Goal: Information Seeking & Learning: Compare options

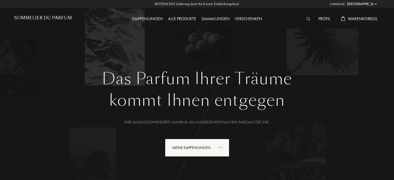
select select "DE"
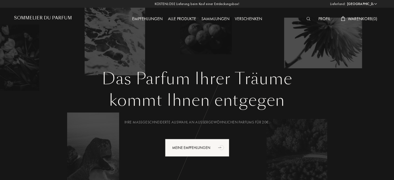
click at [215, 18] on div "Sammlungen" at bounding box center [215, 19] width 33 height 7
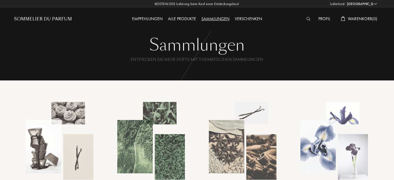
select select "DE"
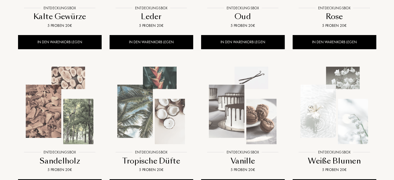
scroll to position [364, 0]
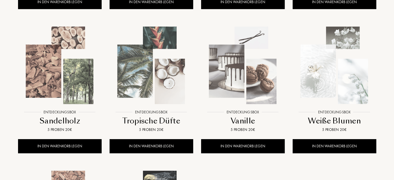
click at [248, 83] on img at bounding box center [243, 65] width 83 height 83
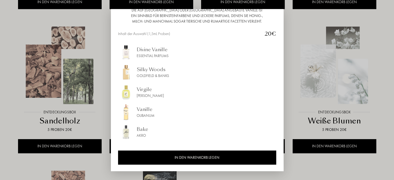
scroll to position [0, 0]
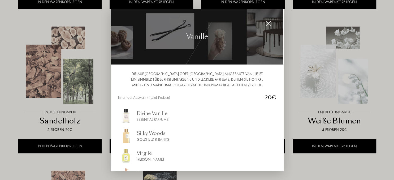
click at [268, 23] on img at bounding box center [269, 23] width 6 height 6
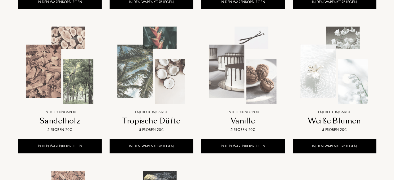
click at [349, 74] on img at bounding box center [334, 65] width 83 height 83
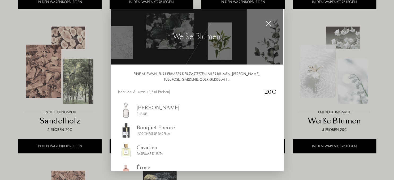
click at [270, 24] on img at bounding box center [269, 23] width 6 height 6
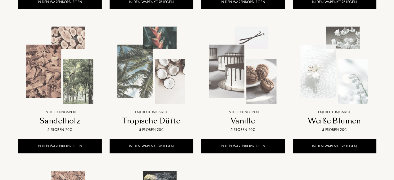
click at [50, 63] on img at bounding box center [60, 65] width 83 height 83
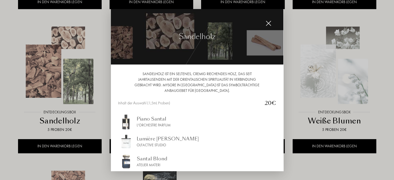
click at [270, 24] on img at bounding box center [269, 23] width 6 height 6
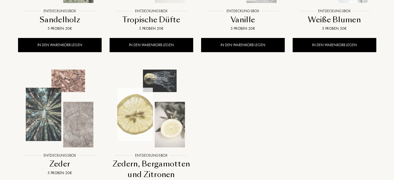
scroll to position [476, 0]
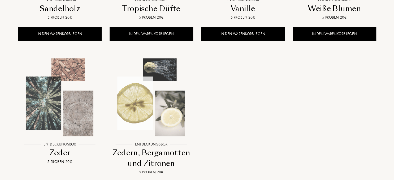
click at [179, 118] on img at bounding box center [151, 97] width 83 height 83
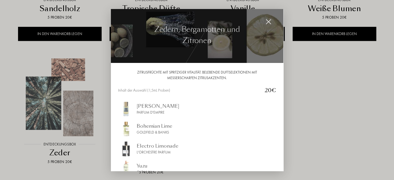
scroll to position [0, 0]
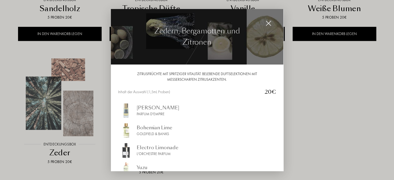
click at [266, 23] on img at bounding box center [269, 23] width 6 height 6
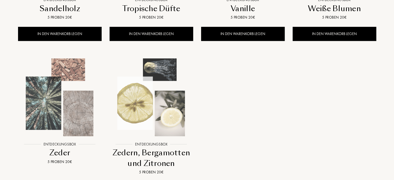
click at [57, 96] on img at bounding box center [60, 97] width 83 height 83
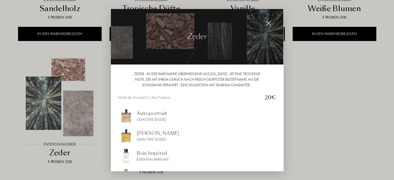
click at [270, 22] on img at bounding box center [269, 23] width 6 height 6
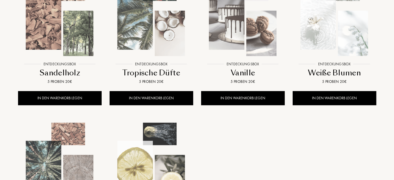
scroll to position [392, 0]
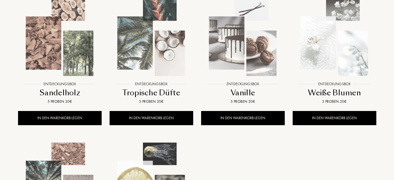
click at [159, 41] on img at bounding box center [151, 37] width 83 height 83
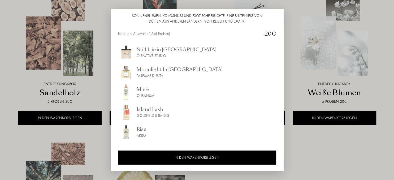
scroll to position [0, 0]
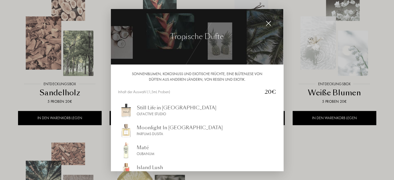
click at [270, 23] on img at bounding box center [269, 23] width 6 height 6
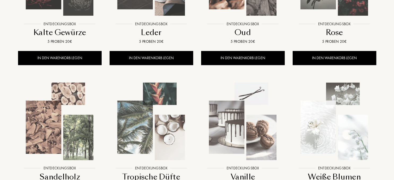
scroll to position [224, 0]
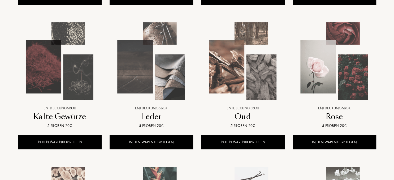
click at [59, 65] on img at bounding box center [60, 61] width 83 height 83
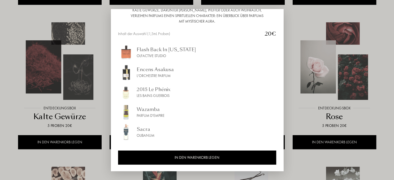
scroll to position [0, 0]
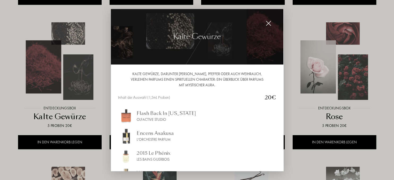
click at [269, 23] on img at bounding box center [269, 23] width 6 height 6
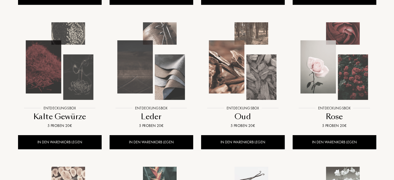
click at [332, 69] on img at bounding box center [334, 61] width 83 height 83
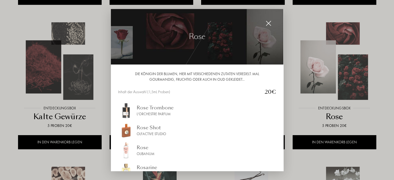
click at [269, 23] on img at bounding box center [269, 23] width 6 height 6
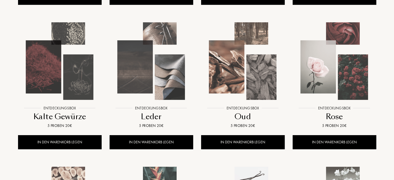
click at [243, 66] on img at bounding box center [243, 61] width 83 height 83
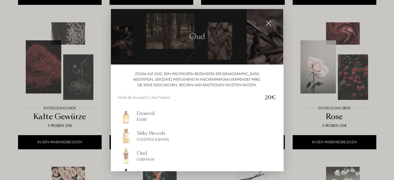
click at [269, 24] on img at bounding box center [269, 23] width 6 height 6
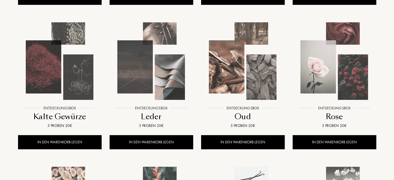
click at [147, 79] on img at bounding box center [151, 61] width 83 height 83
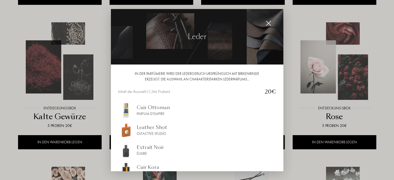
drag, startPoint x: 270, startPoint y: 21, endPoint x: 286, endPoint y: 97, distance: 76.8
click at [269, 22] on img at bounding box center [269, 23] width 6 height 6
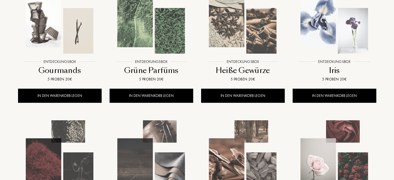
scroll to position [112, 0]
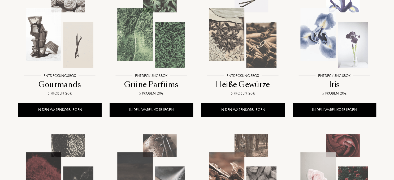
click at [50, 34] on img at bounding box center [60, 29] width 83 height 83
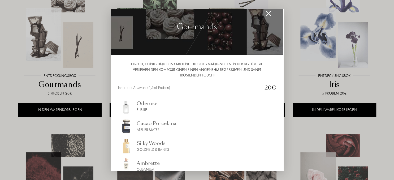
scroll to position [0, 0]
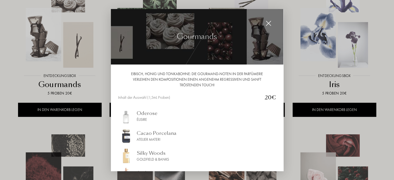
click at [269, 22] on img at bounding box center [269, 23] width 6 height 6
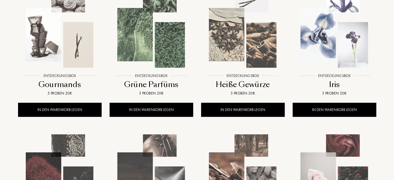
click at [343, 41] on img at bounding box center [334, 29] width 83 height 83
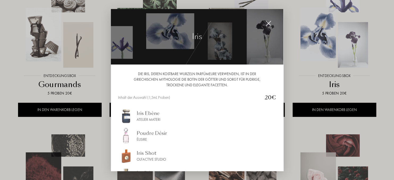
click at [270, 21] on img at bounding box center [269, 23] width 6 height 6
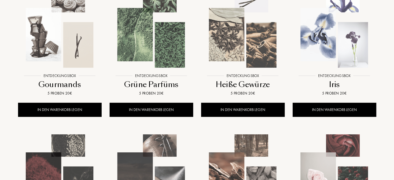
click at [240, 42] on img at bounding box center [243, 29] width 83 height 83
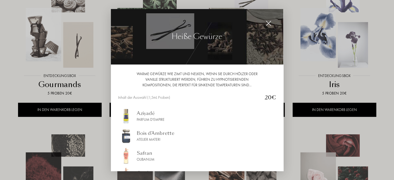
click at [269, 23] on img at bounding box center [269, 23] width 6 height 6
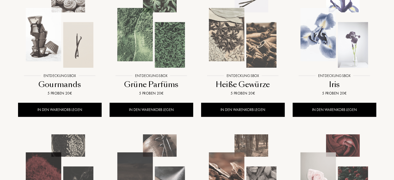
click at [159, 45] on img at bounding box center [151, 29] width 83 height 83
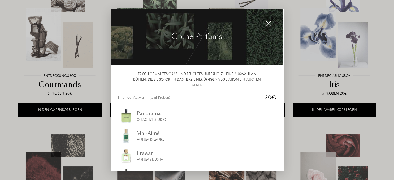
click at [271, 21] on div at bounding box center [268, 23] width 11 height 11
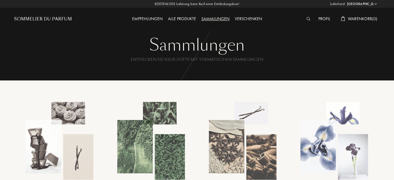
click at [188, 19] on div "Alle Produkte" at bounding box center [181, 19] width 33 height 7
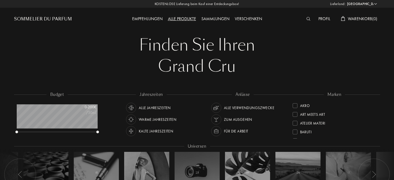
select select "DE"
click at [293, 105] on div at bounding box center [295, 105] width 5 height 5
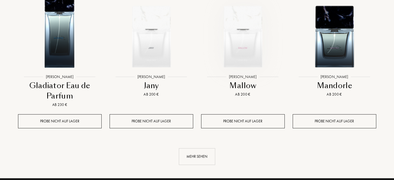
scroll to position [616, 0]
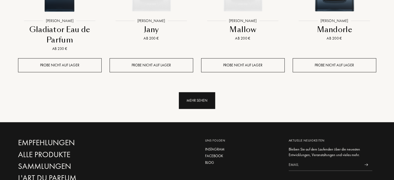
click at [211, 101] on div "Mehr sehen" at bounding box center [197, 100] width 36 height 17
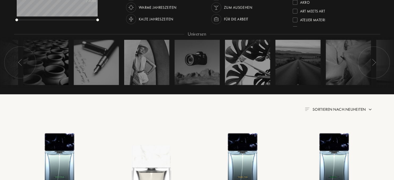
scroll to position [0, 0]
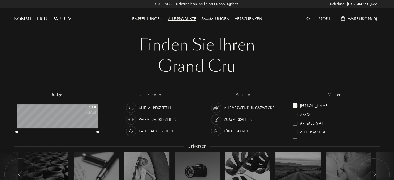
click at [295, 105] on div at bounding box center [295, 105] width 5 height 5
click at [296, 123] on div at bounding box center [295, 123] width 5 height 5
click at [295, 106] on div at bounding box center [295, 105] width 5 height 5
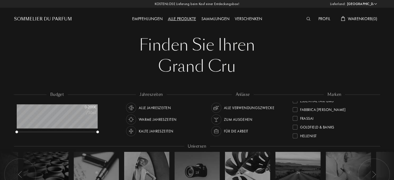
click at [296, 127] on div at bounding box center [295, 127] width 5 height 5
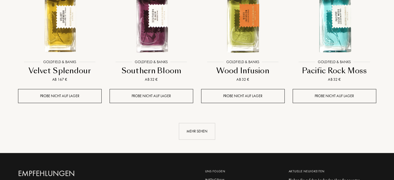
scroll to position [588, 0]
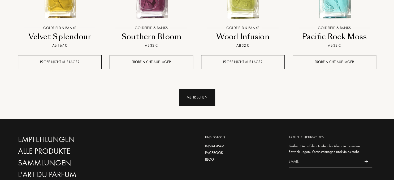
click at [199, 97] on div "Mehr sehen" at bounding box center [197, 97] width 36 height 17
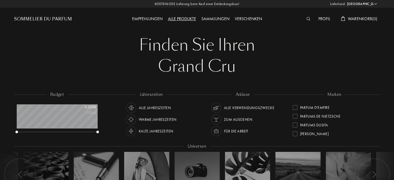
scroll to position [166, 0]
click at [297, 125] on div at bounding box center [295, 124] width 5 height 5
click at [297, 106] on div at bounding box center [295, 105] width 5 height 5
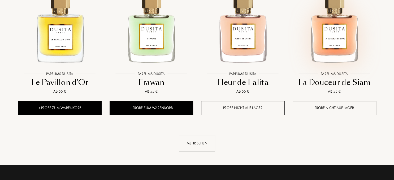
scroll to position [616, 0]
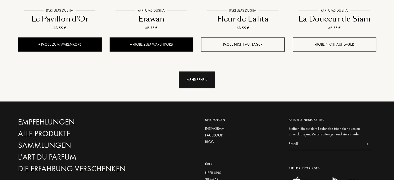
click at [198, 76] on div "Mehr sehen" at bounding box center [197, 79] width 36 height 17
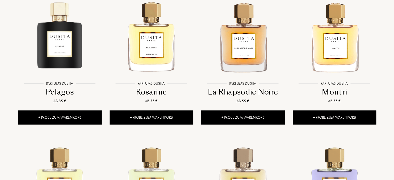
scroll to position [224, 0]
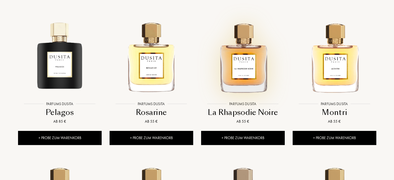
click at [248, 70] on img at bounding box center [243, 57] width 83 height 83
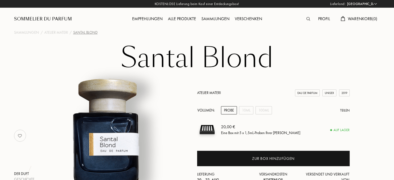
select select "DE"
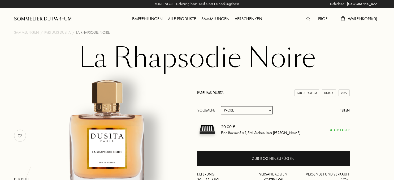
select select "DE"
click at [53, 20] on div "Sommelier du Parfum" at bounding box center [43, 19] width 58 height 6
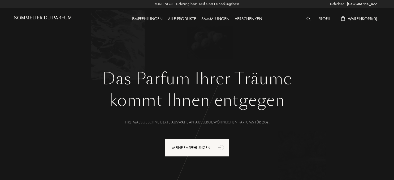
select select "DE"
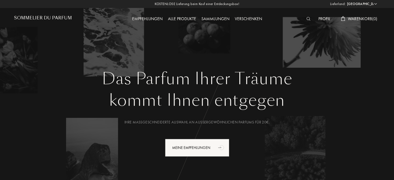
click at [179, 20] on div "Alle Produkte" at bounding box center [181, 19] width 33 height 7
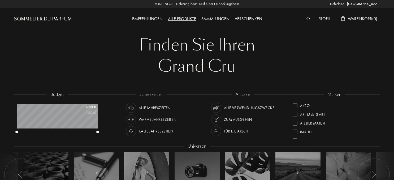
select select "DE"
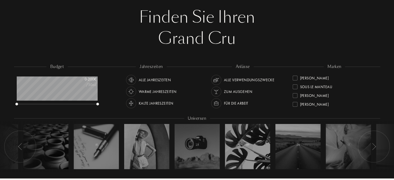
scroll to position [159, 0]
click at [296, 92] on div at bounding box center [295, 93] width 5 height 5
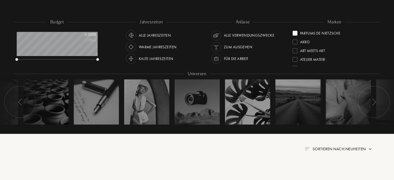
scroll to position [56, 0]
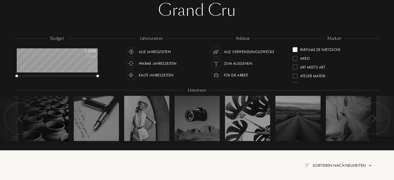
click at [295, 51] on div at bounding box center [295, 49] width 5 height 5
click at [296, 67] on div at bounding box center [295, 67] width 5 height 5
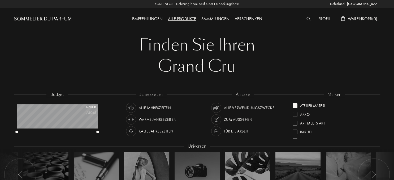
click at [296, 107] on div at bounding box center [295, 105] width 5 height 5
click at [295, 134] on div at bounding box center [295, 134] width 5 height 5
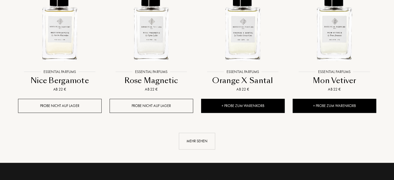
scroll to position [616, 0]
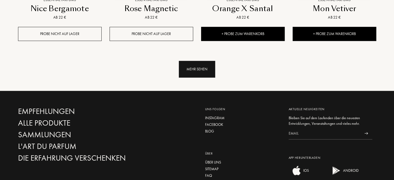
click at [204, 70] on div "Mehr sehen" at bounding box center [197, 69] width 36 height 17
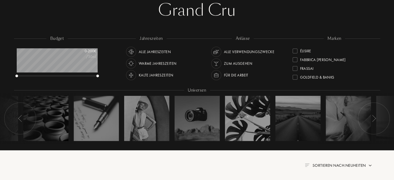
scroll to position [0, 0]
click at [294, 49] on div at bounding box center [295, 49] width 5 height 5
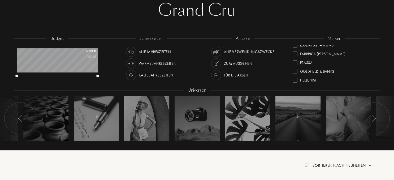
scroll to position [66, 0]
click at [295, 79] on div at bounding box center [295, 79] width 5 height 5
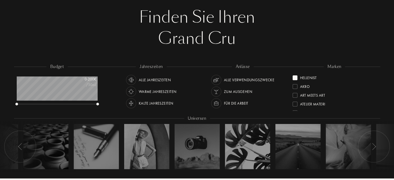
click at [295, 77] on div at bounding box center [295, 77] width 5 height 5
click at [296, 102] on div at bounding box center [295, 103] width 5 height 5
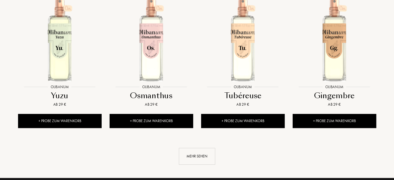
scroll to position [532, 0]
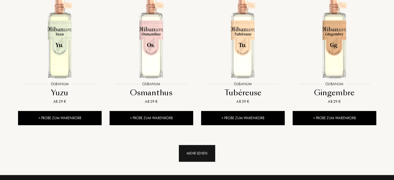
click at [201, 156] on div "Mehr sehen" at bounding box center [197, 153] width 36 height 17
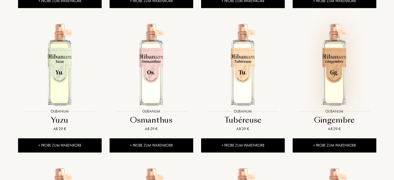
scroll to position [504, 0]
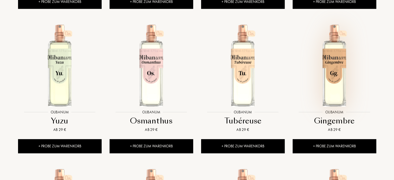
click at [339, 64] on img at bounding box center [334, 65] width 83 height 83
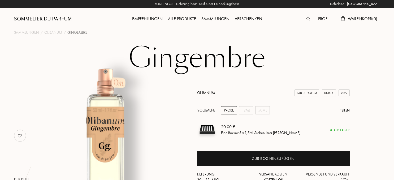
select select "DE"
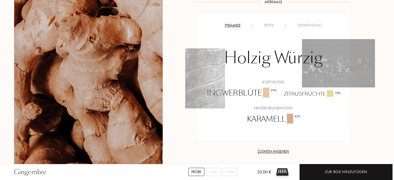
scroll to position [168, 0]
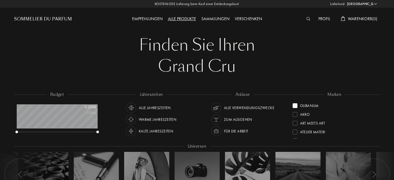
select select "DE"
click at [296, 106] on div at bounding box center [295, 105] width 5 height 5
click at [297, 123] on div at bounding box center [295, 122] width 5 height 5
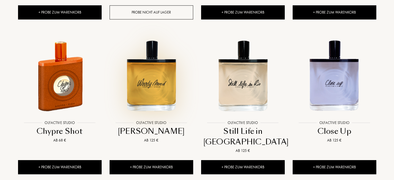
scroll to position [616, 0]
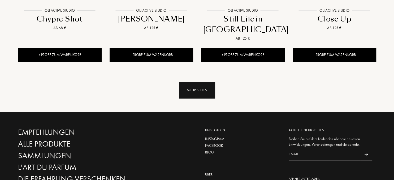
click at [196, 82] on div "Mehr sehen" at bounding box center [197, 90] width 36 height 17
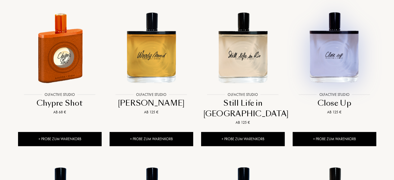
scroll to position [644, 0]
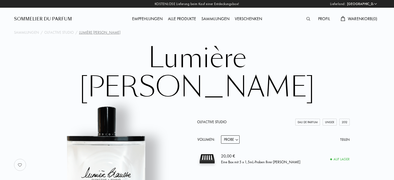
select select "DE"
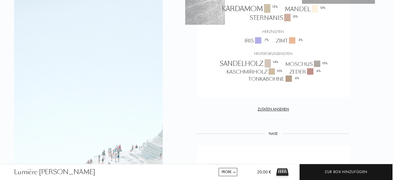
scroll to position [280, 0]
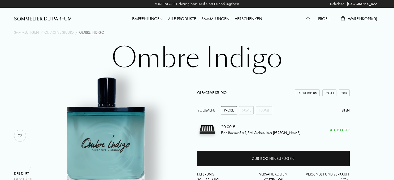
select select "DE"
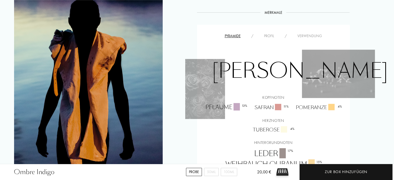
scroll to position [280, 0]
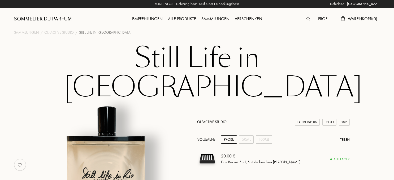
select select "DE"
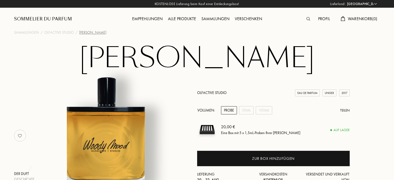
select select "DE"
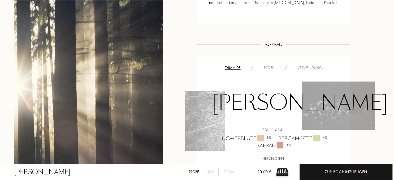
scroll to position [364, 0]
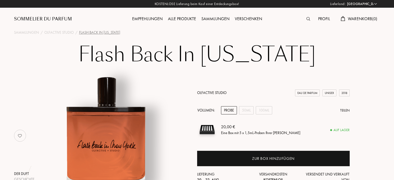
select select "DE"
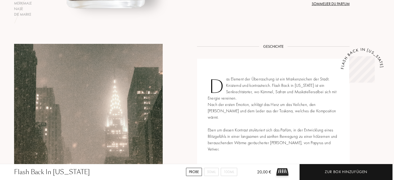
scroll to position [196, 0]
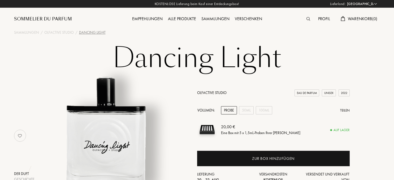
select select "DE"
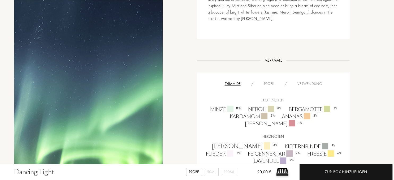
scroll to position [196, 0]
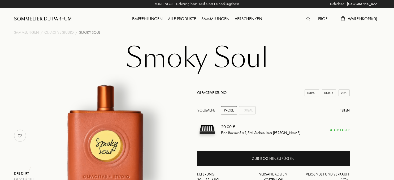
select select "DE"
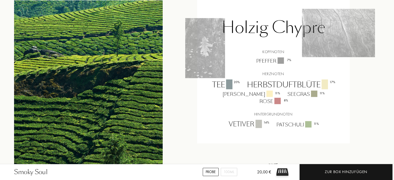
scroll to position [392, 0]
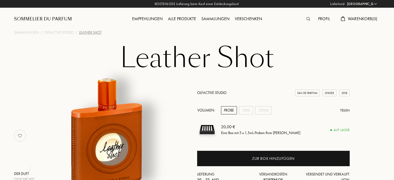
select select "DE"
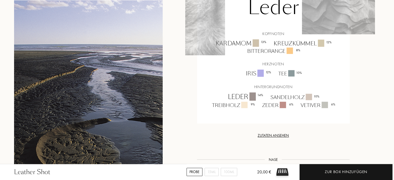
scroll to position [392, 0]
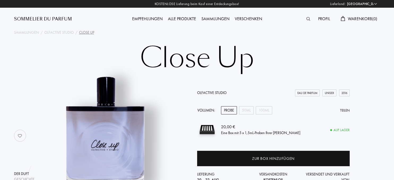
select select "DE"
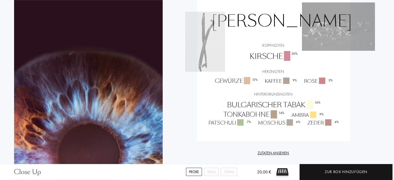
scroll to position [504, 0]
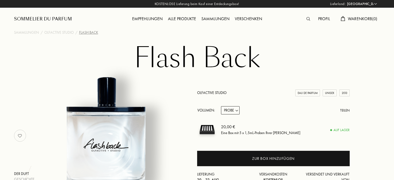
select select "DE"
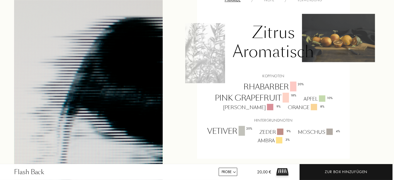
scroll to position [364, 0]
